Goal: Task Accomplishment & Management: Use online tool/utility

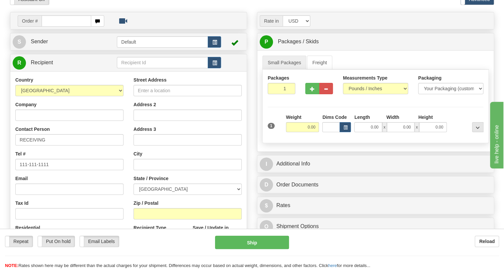
scroll to position [91, 0]
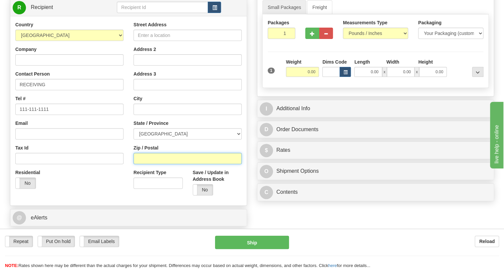
click at [141, 164] on input "Zip / Postal" at bounding box center [187, 158] width 108 height 11
type input "R3Y 1G4"
click at [116, 183] on div "Country [GEOGRAPHIC_DATA] [GEOGRAPHIC_DATA] [GEOGRAPHIC_DATA] [GEOGRAPHIC_DATA]…" at bounding box center [69, 107] width 118 height 172
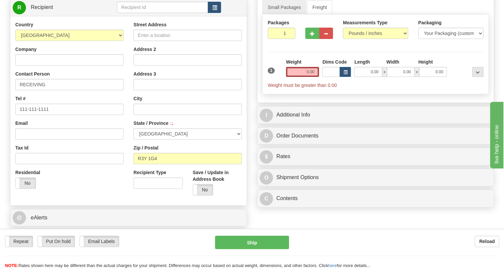
type input "[GEOGRAPHIC_DATA]"
select select "MB"
click at [28, 66] on input "Company" at bounding box center [69, 59] width 108 height 11
type input "ERLPHASE POWER TECHNOLOGIES"
click at [148, 41] on input "Street Address" at bounding box center [187, 35] width 108 height 11
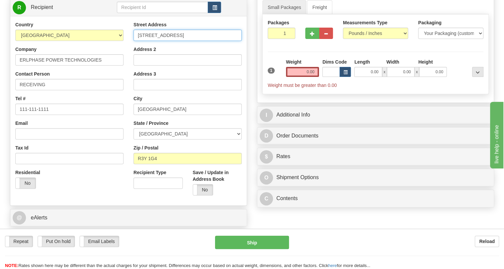
type input "[STREET_ADDRESS]"
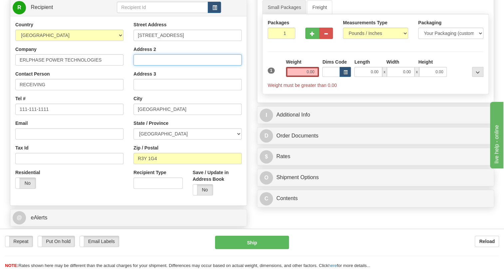
click at [149, 66] on input "Address 2" at bounding box center [187, 59] width 108 height 11
type input "Repair Department"
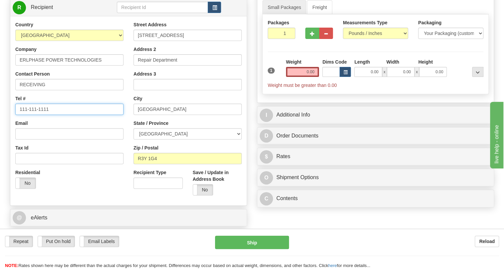
click at [43, 115] on input "111-111-1111" at bounding box center [69, 108] width 108 height 11
type input "[PHONE_NUMBER]"
click at [301, 77] on input "0.00" at bounding box center [302, 72] width 33 height 10
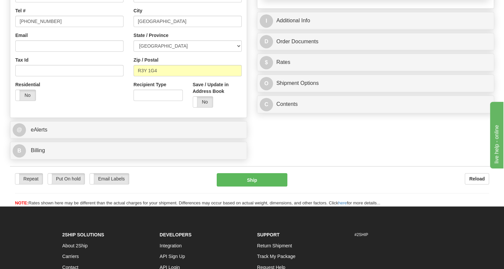
scroll to position [181, 0]
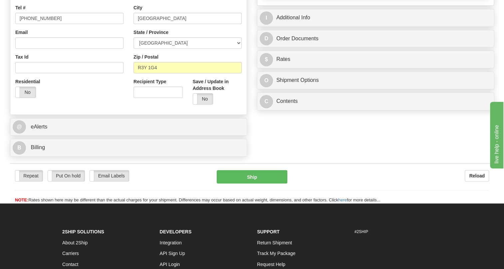
type input "21.00"
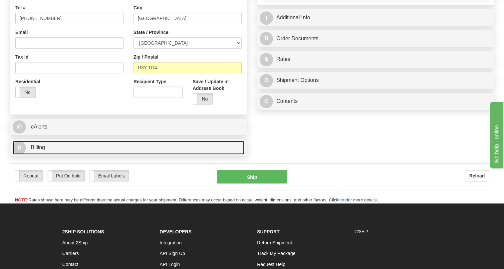
click at [38, 150] on span "Billing" at bounding box center [38, 147] width 14 height 6
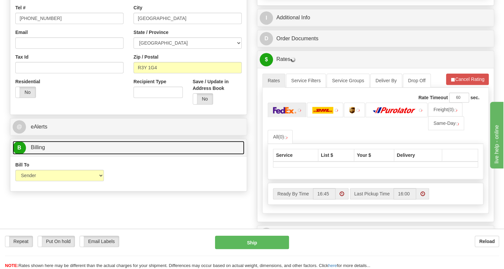
click at [38, 150] on span "Billing" at bounding box center [38, 147] width 14 height 6
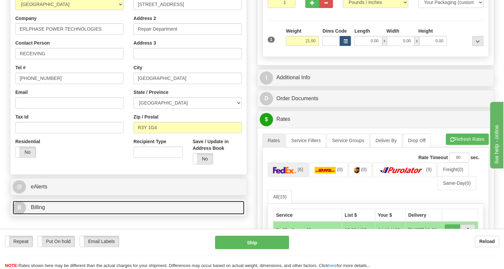
scroll to position [121, 0]
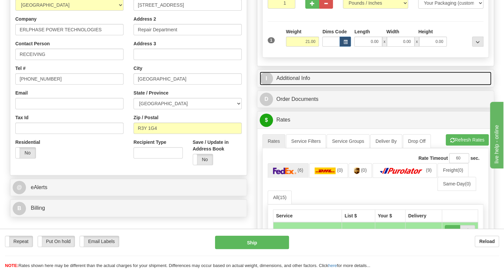
click at [306, 85] on link "I Additional Info" at bounding box center [376, 79] width 232 height 14
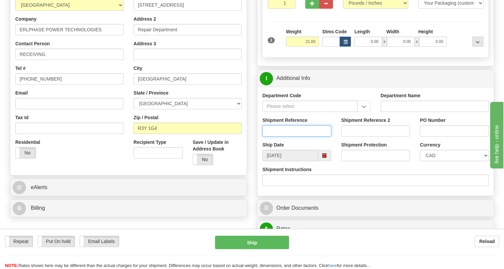
click at [278, 136] on input "Shipment Reference" at bounding box center [296, 130] width 69 height 11
type input "RMA 202507-6256"
click at [350, 136] on input "Shipment Reference 2" at bounding box center [375, 130] width 69 height 11
type input "[PERSON_NAME]"
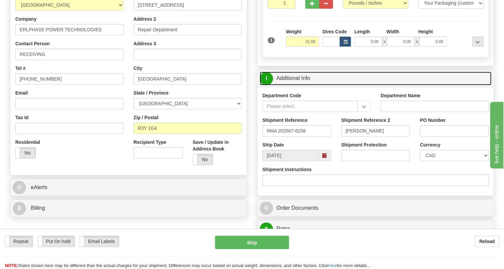
click at [290, 85] on link "I Additional Info" at bounding box center [376, 79] width 232 height 14
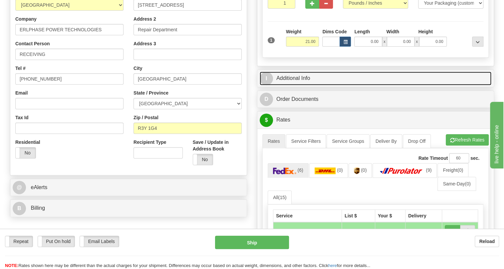
scroll to position [151, 0]
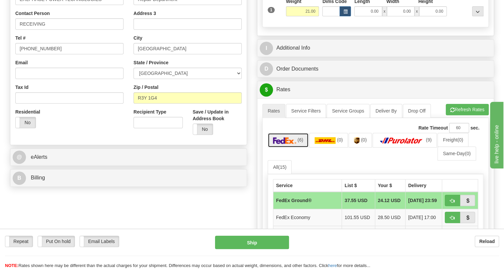
click at [291, 144] on img at bounding box center [284, 140] width 23 height 7
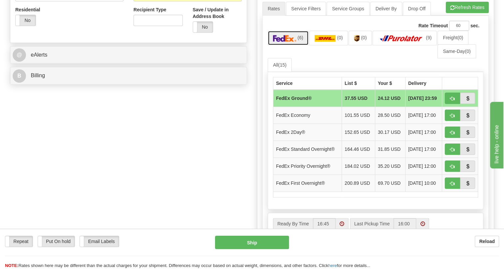
scroll to position [272, 0]
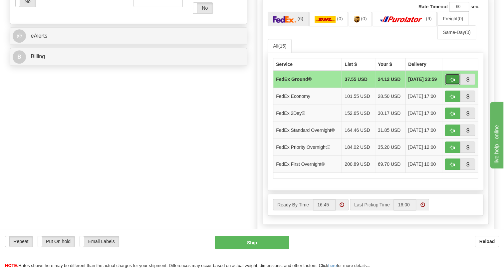
click at [454, 82] on span "button" at bounding box center [452, 80] width 5 height 4
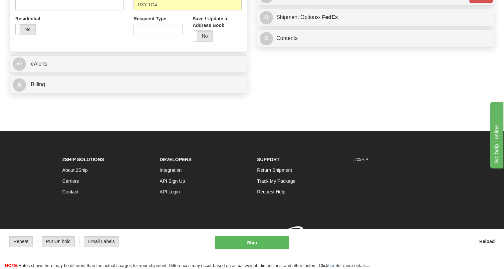
scroll to position [269, 0]
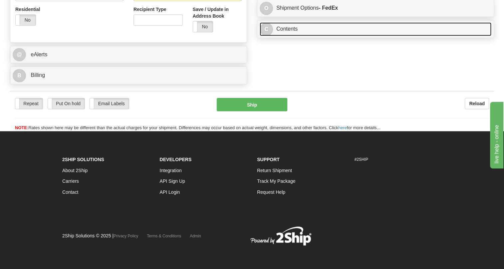
click at [289, 36] on link "C Contents" at bounding box center [376, 29] width 232 height 14
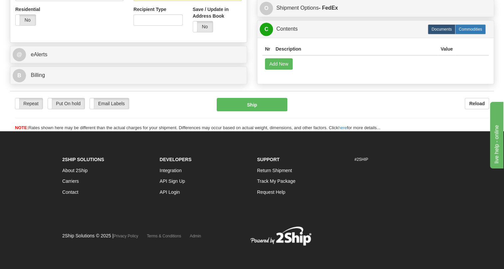
click at [469, 34] on label "Commodities" at bounding box center [470, 29] width 31 height 10
type input "92"
radio input "true"
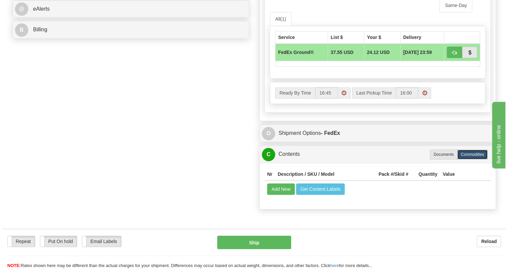
scroll to position [329, 0]
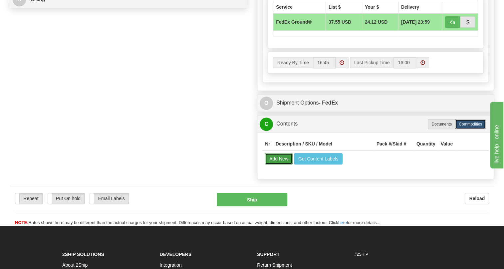
click at [275, 164] on button "Add New" at bounding box center [279, 158] width 28 height 11
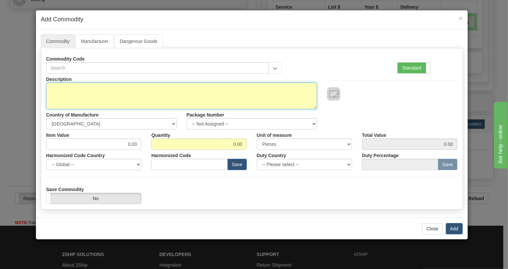
click at [60, 90] on textarea "Description" at bounding box center [181, 96] width 271 height 27
type textarea "TESLA 4000"
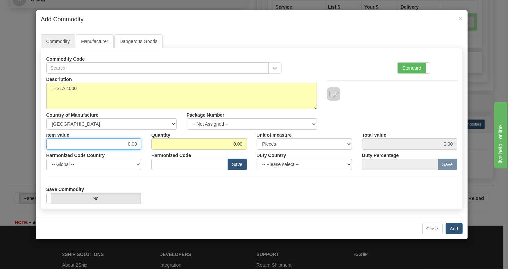
click at [126, 145] on input "0.00" at bounding box center [94, 143] width 96 height 11
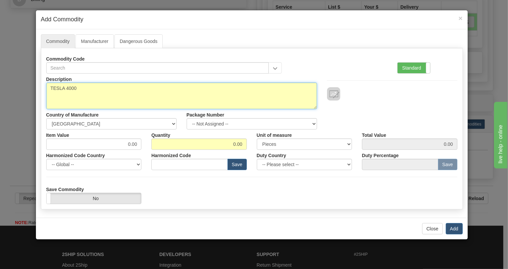
drag, startPoint x: 76, startPoint y: 87, endPoint x: 51, endPoint y: 89, distance: 24.7
click at [51, 89] on textarea "TESLA 4000" at bounding box center [181, 96] width 271 height 27
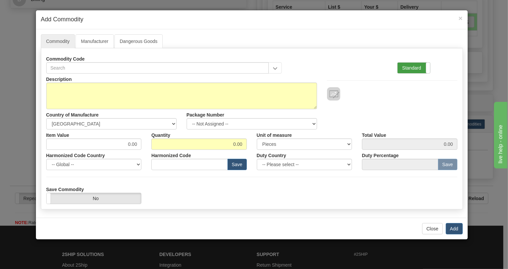
click at [406, 68] on label "Standard" at bounding box center [414, 68] width 33 height 11
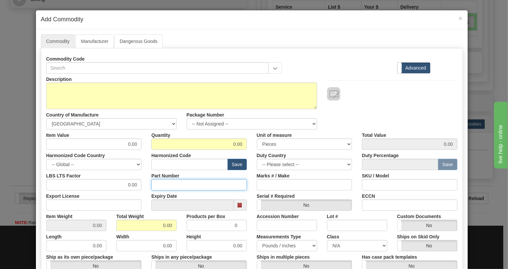
click at [160, 183] on input "Part Number" at bounding box center [199, 184] width 96 height 11
paste input "TESLA 4000"
type input "TESLA 4000"
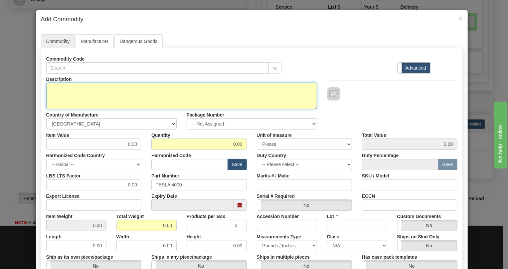
click at [60, 90] on textarea "Description" at bounding box center [181, 96] width 271 height 27
paste textarea "TESLA 4000"
type textarea "TESLA 4000 36-16-1-0-0-60-0-0-0-0-A"
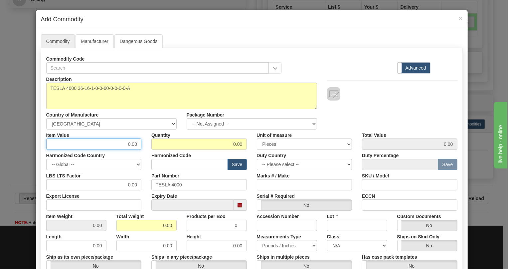
click at [113, 146] on input "0.00" at bounding box center [94, 143] width 96 height 11
type input "29,465.00"
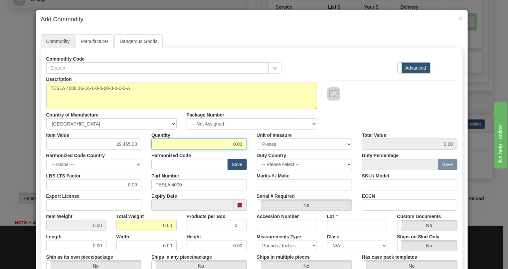
click at [231, 147] on input "0.00" at bounding box center [199, 143] width 96 height 11
type input "1"
click at [248, 195] on div "Expiry Date" at bounding box center [198, 200] width 105 height 20
click at [159, 226] on input "0.00" at bounding box center [146, 225] width 60 height 11
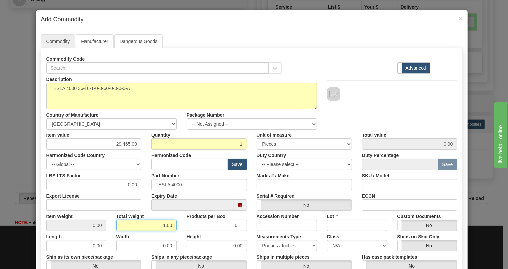
scroll to position [30, 0]
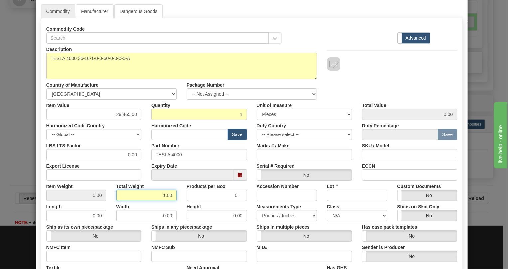
type input "1.00"
type input "1.0000"
click at [137, 113] on input "29,465.00" at bounding box center [94, 113] width 96 height 11
type input "29,465.00"
click at [247, 121] on div "Harmonized Code Save" at bounding box center [198, 130] width 105 height 20
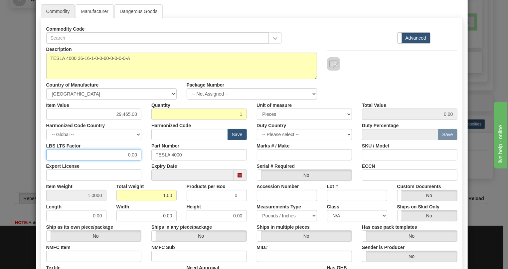
click at [122, 154] on input "0.00" at bounding box center [94, 154] width 96 height 11
type input "1.00"
click at [143, 165] on div "Export License" at bounding box center [93, 170] width 105 height 20
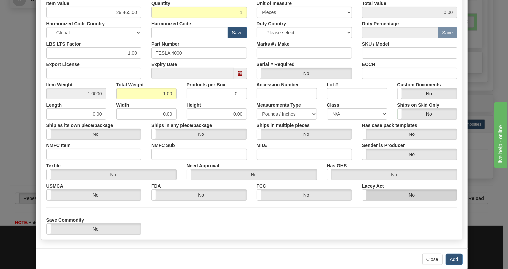
scroll to position [142, 0]
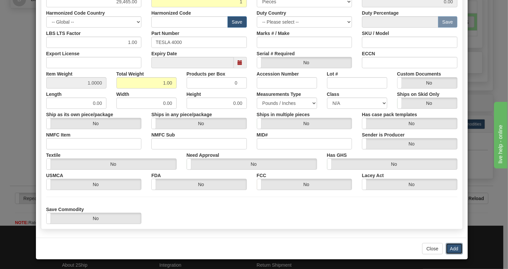
click at [450, 248] on button "Add" at bounding box center [454, 248] width 17 height 11
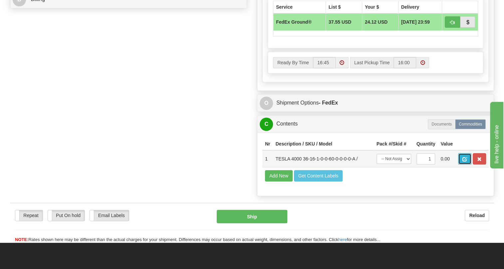
click at [463, 161] on span "button" at bounding box center [464, 159] width 5 height 4
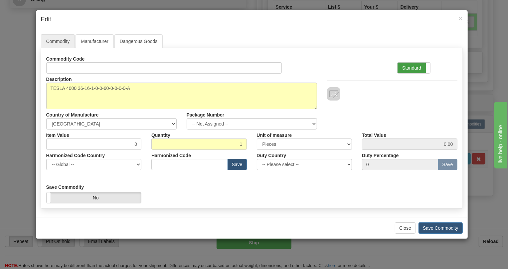
click at [412, 67] on label "Standard" at bounding box center [414, 68] width 33 height 11
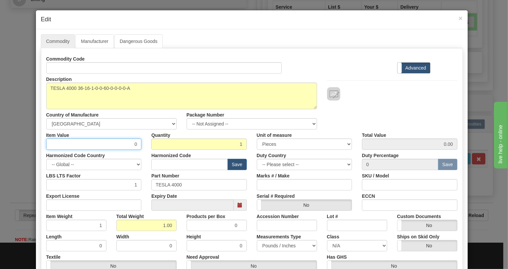
click at [129, 144] on input "0" at bounding box center [94, 143] width 96 height 11
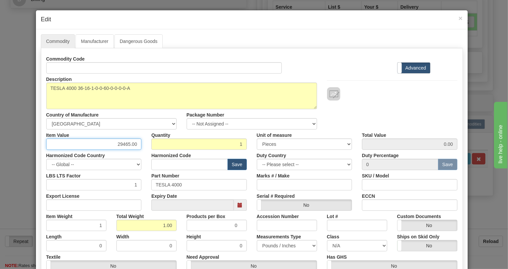
type input "29465.00"
click at [147, 156] on div "Harmonized Code Save" at bounding box center [198, 160] width 105 height 20
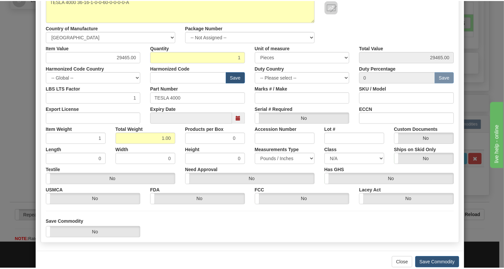
scroll to position [101, 0]
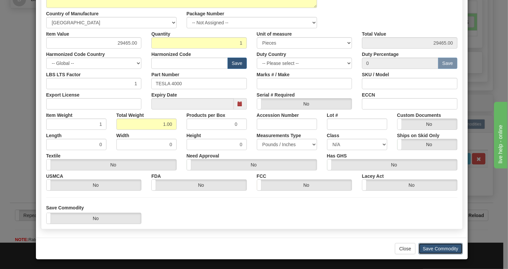
click at [436, 248] on button "Save Commodity" at bounding box center [441, 248] width 44 height 11
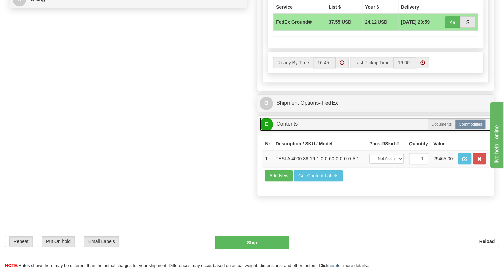
click at [292, 131] on link "C Contents" at bounding box center [376, 124] width 232 height 14
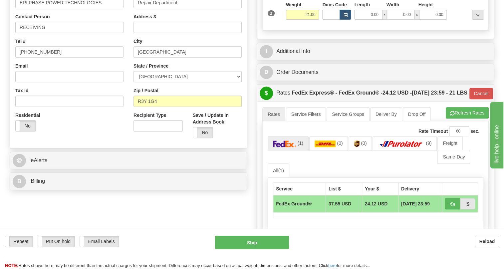
scroll to position [117, 0]
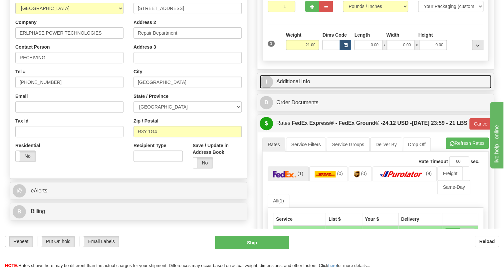
click at [295, 89] on link "I Additional Info" at bounding box center [376, 82] width 232 height 14
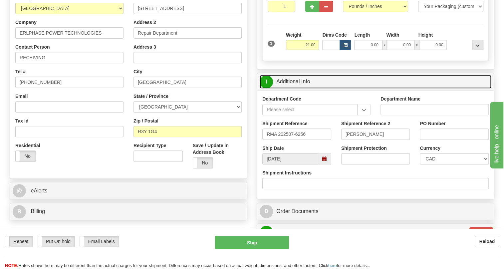
click at [298, 89] on link "I Additional Info" at bounding box center [376, 82] width 232 height 14
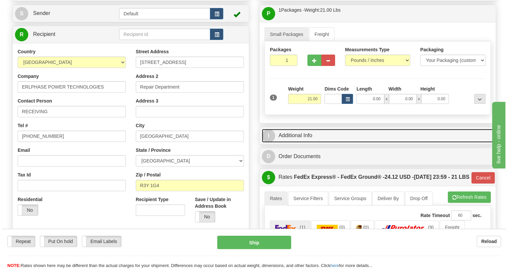
scroll to position [57, 0]
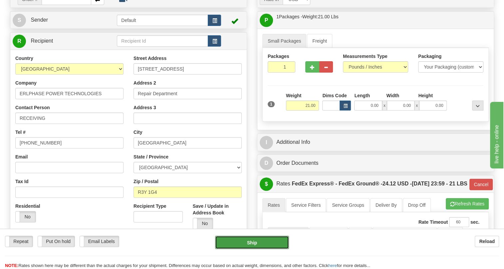
click at [251, 244] on button "Ship" at bounding box center [252, 242] width 74 height 13
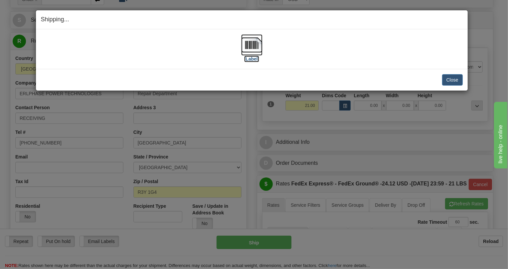
click at [257, 41] on img at bounding box center [251, 44] width 21 height 21
click at [453, 79] on button "Close" at bounding box center [452, 79] width 21 height 11
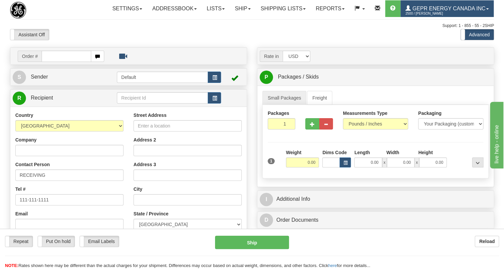
click at [400, 17] on link "GEPR Energy Canada Inc 2500 / Joselito Capada" at bounding box center [446, 8] width 93 height 17
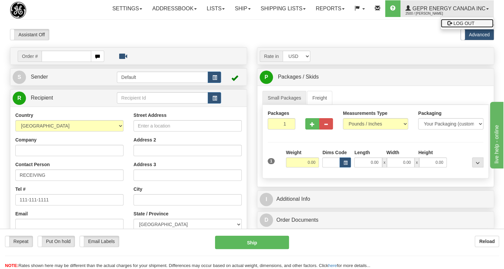
click at [453, 26] on span "LOG OUT" at bounding box center [463, 23] width 21 height 5
